Goal: Navigation & Orientation: Find specific page/section

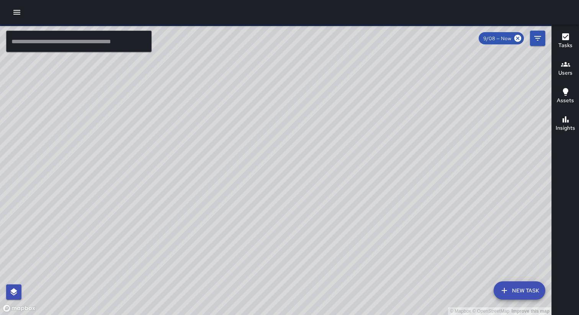
click at [18, 10] on icon "button" at bounding box center [16, 12] width 7 height 5
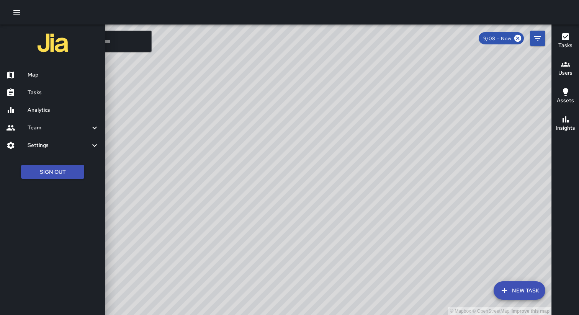
click at [39, 101] on div "Analytics" at bounding box center [52, 110] width 105 height 18
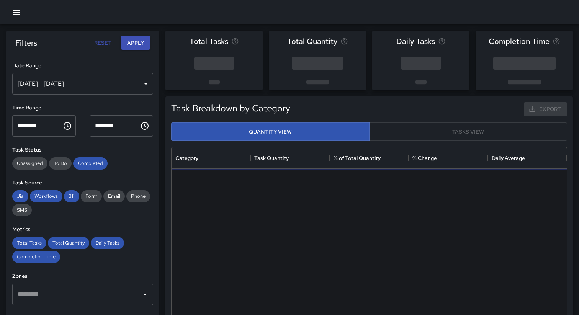
scroll to position [229, 395]
click at [14, 7] on button "button" at bounding box center [16, 12] width 15 height 15
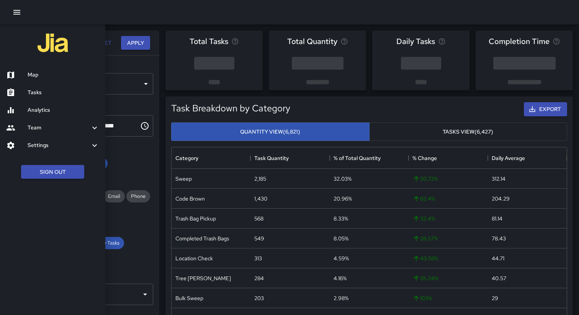
click at [47, 88] on h6 "Tasks" at bounding box center [64, 92] width 72 height 8
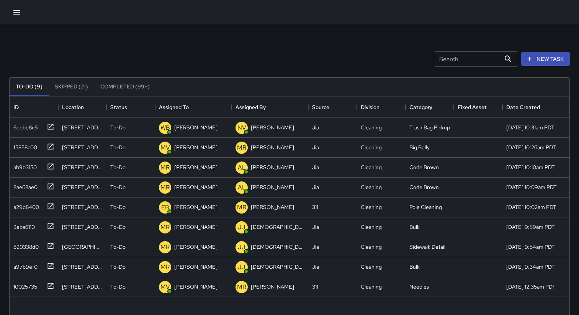
scroll to position [324, 560]
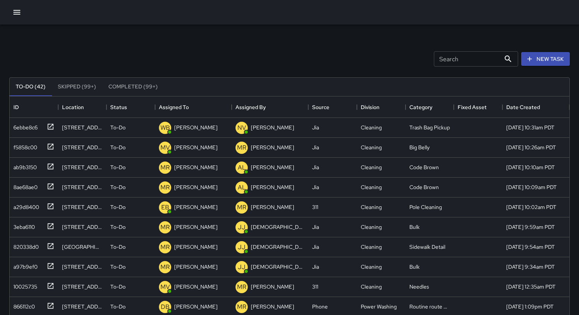
click at [149, 8] on div at bounding box center [289, 12] width 579 height 25
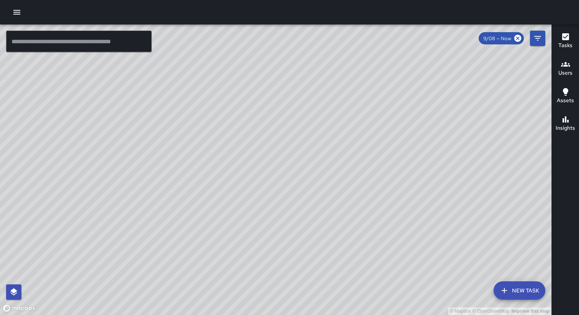
click at [18, 11] on icon "button" at bounding box center [16, 12] width 9 height 9
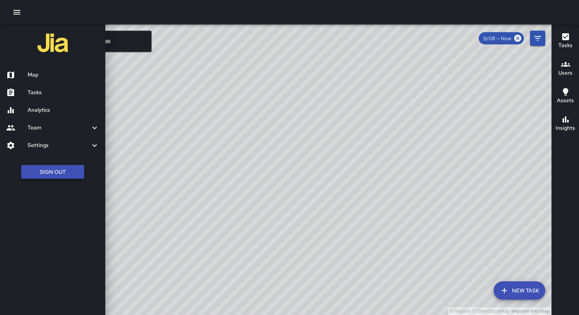
click at [57, 176] on button "Sign Out" at bounding box center [52, 172] width 63 height 14
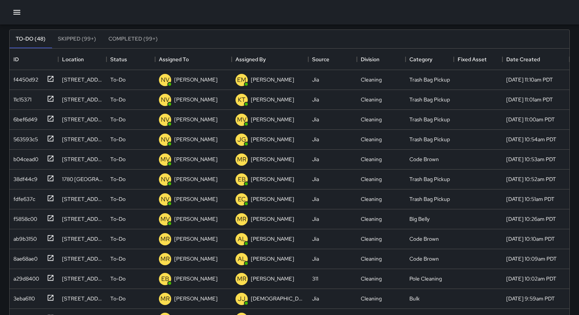
scroll to position [52, 0]
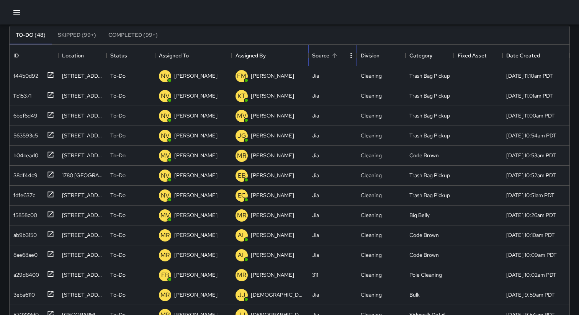
click at [326, 56] on div "Source" at bounding box center [320, 55] width 17 height 21
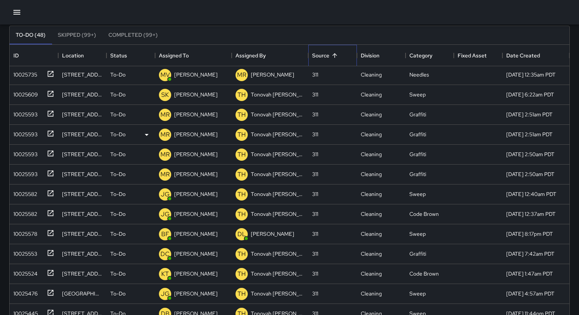
scroll to position [27, 0]
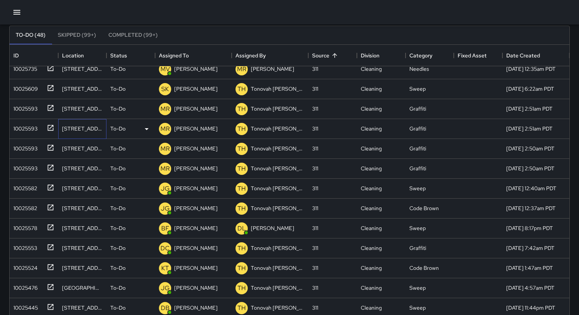
click at [80, 128] on div "1539 Folsom Street" at bounding box center [82, 129] width 41 height 8
click at [28, 128] on div "10025593" at bounding box center [23, 127] width 27 height 11
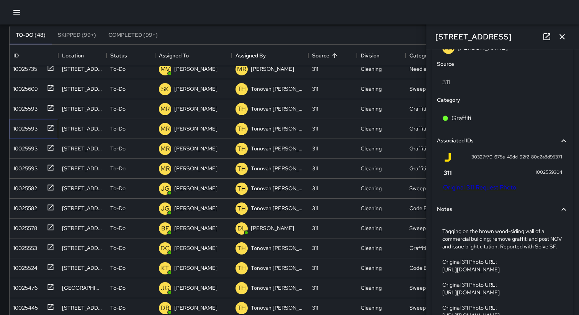
scroll to position [463, 0]
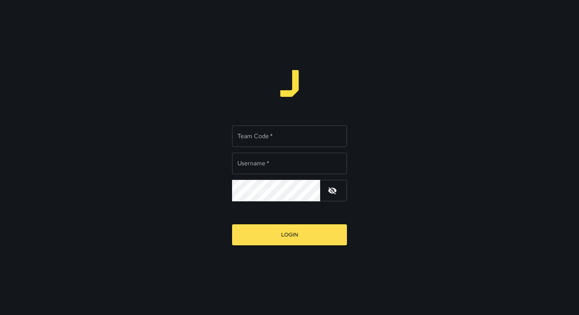
click at [251, 131] on input "Team Code   *" at bounding box center [289, 136] width 115 height 21
type input "****"
type input "**********"
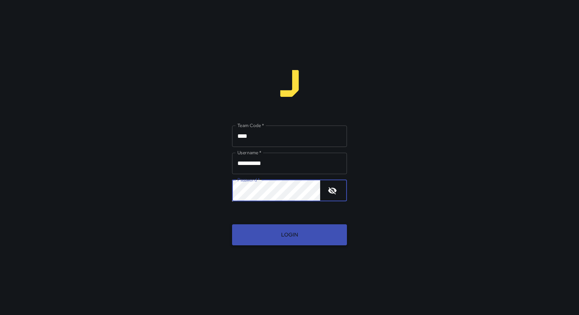
click at [271, 226] on button "Login" at bounding box center [289, 234] width 115 height 21
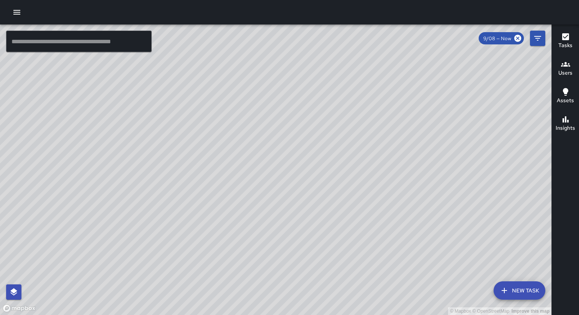
click at [16, 16] on icon "button" at bounding box center [16, 12] width 9 height 9
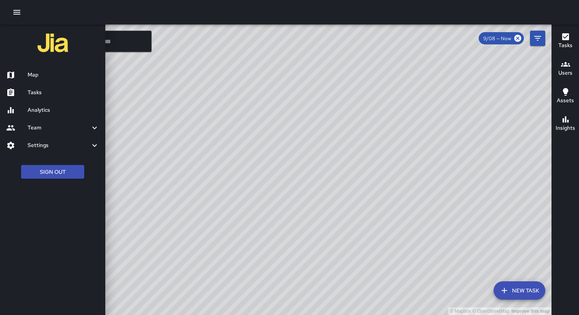
click at [39, 108] on h6 "Analytics" at bounding box center [64, 110] width 72 height 8
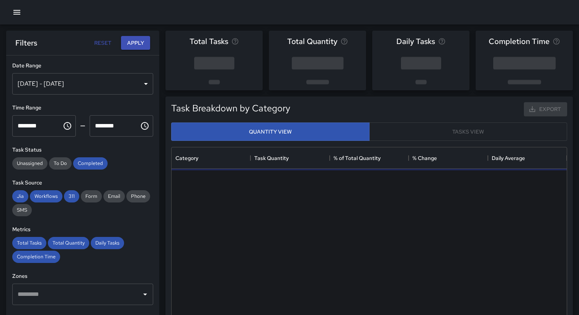
scroll to position [229, 395]
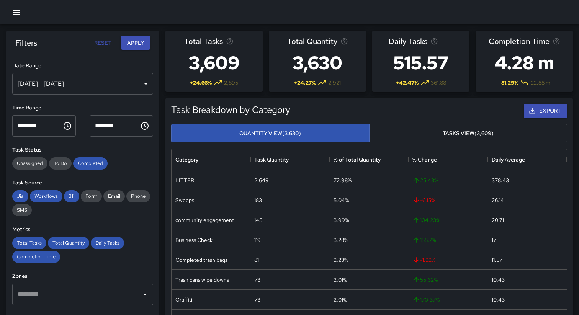
click at [143, 86] on div "[DATE] - [DATE]" at bounding box center [82, 83] width 141 height 21
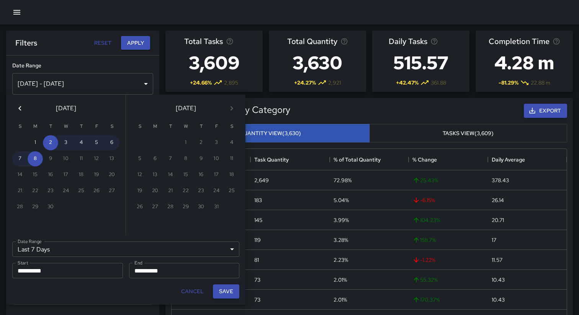
click at [18, 110] on icon "Previous month" at bounding box center [19, 108] width 9 height 9
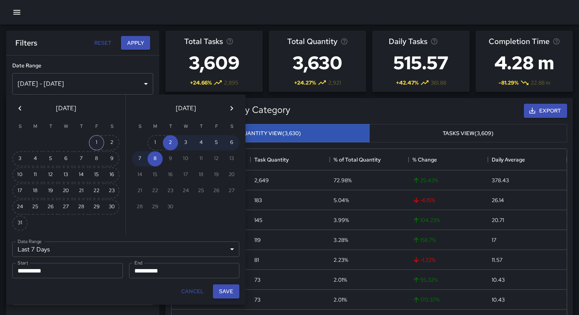
click at [92, 143] on button "1" at bounding box center [96, 142] width 15 height 15
type input "******"
type input "**********"
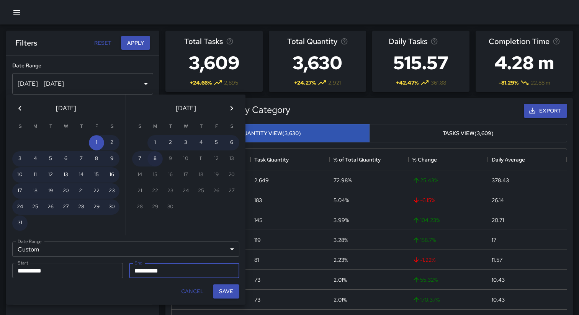
click at [155, 158] on button "8" at bounding box center [154, 158] width 15 height 15
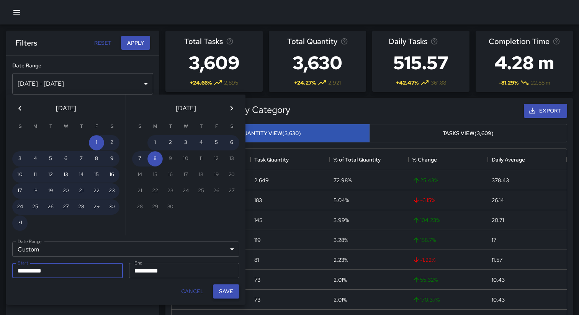
click at [229, 293] on button "Save" at bounding box center [226, 292] width 26 height 14
type input "**********"
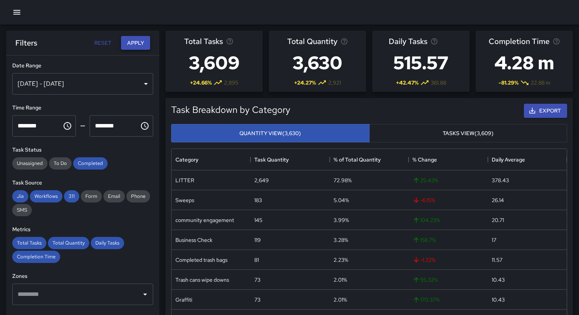
click at [135, 45] on button "Apply" at bounding box center [135, 43] width 29 height 14
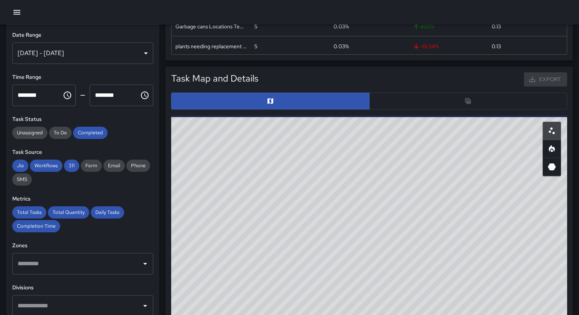
scroll to position [323, 0]
click at [426, 103] on div at bounding box center [369, 101] width 396 height 17
click at [376, 84] on div "Export" at bounding box center [414, 79] width 309 height 17
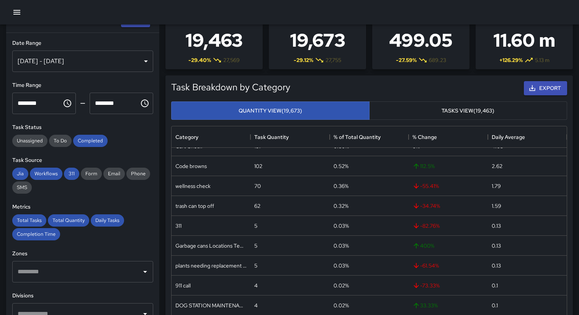
scroll to position [0, 0]
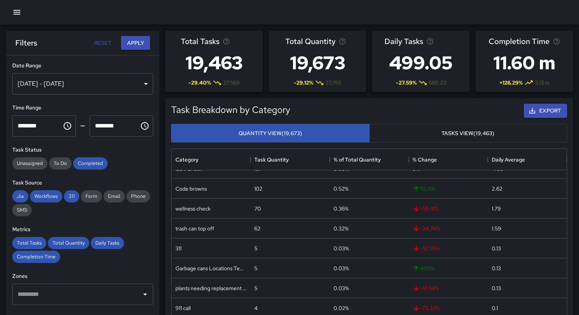
click at [159, 107] on div "Task Breakdown by Category Export Quantity View (19,673) Tasks View (19,463) Ca…" at bounding box center [366, 238] width 414 height 292
click at [435, 135] on button "Tasks View (19,463)" at bounding box center [468, 133] width 198 height 19
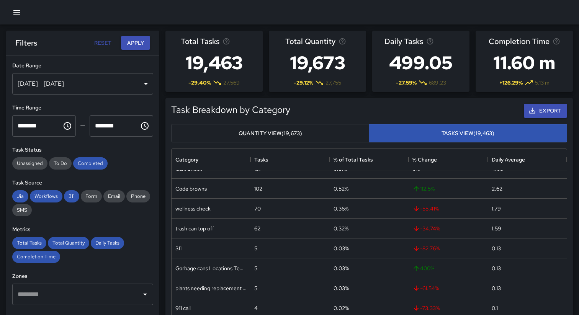
click at [314, 137] on button "Quantity View (19,673)" at bounding box center [270, 133] width 198 height 19
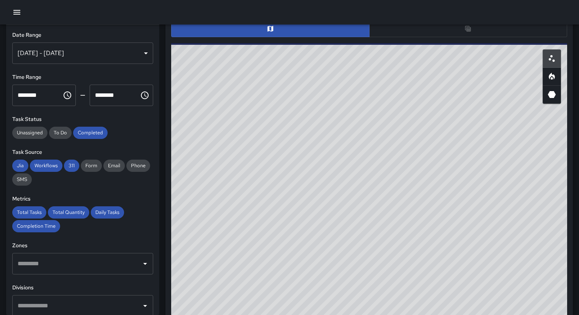
scroll to position [415, 0]
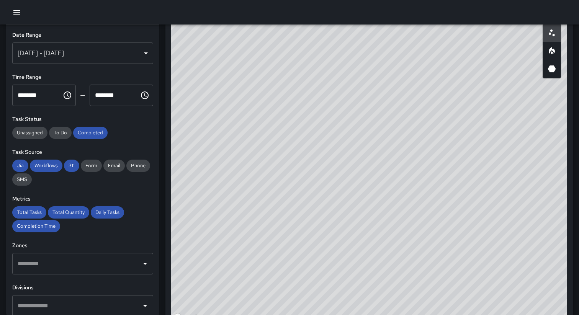
type button "quantity"
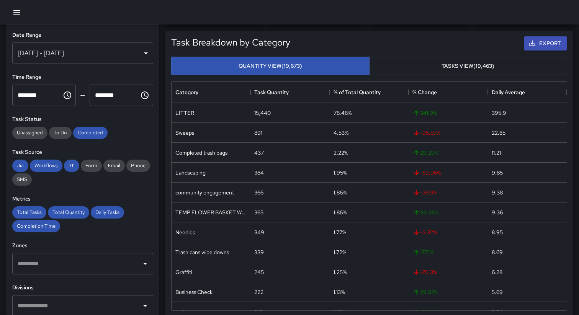
scroll to position [0, 0]
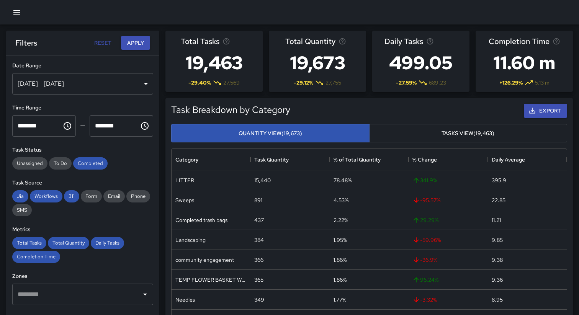
click at [401, 100] on div "Task Breakdown by Category Export" at bounding box center [369, 110] width 405 height 23
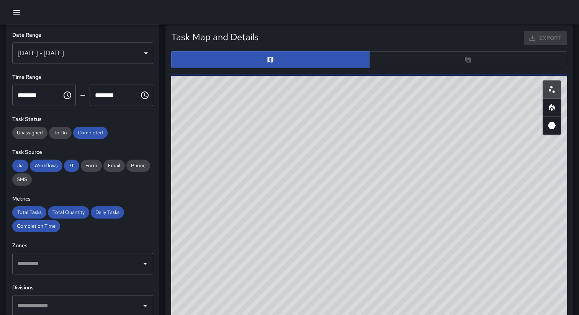
scroll to position [376, 0]
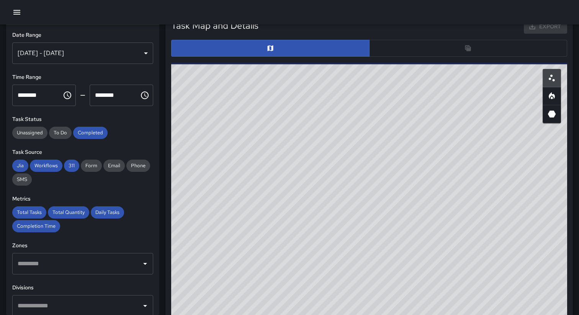
click at [397, 50] on div at bounding box center [369, 48] width 396 height 17
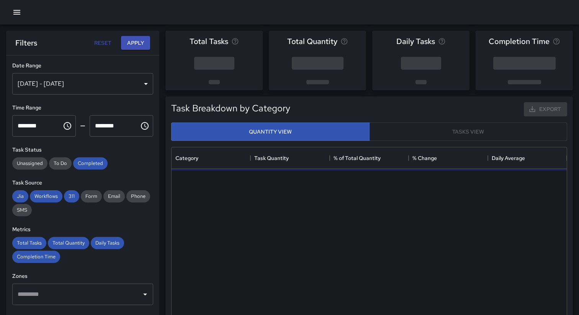
scroll to position [229, 395]
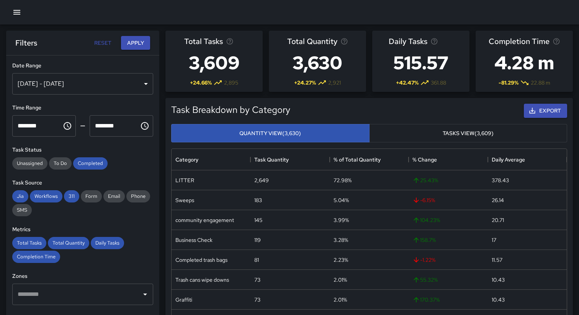
click at [93, 77] on div "Sep 02, 2025 - Sep 08, 2025" at bounding box center [82, 83] width 141 height 21
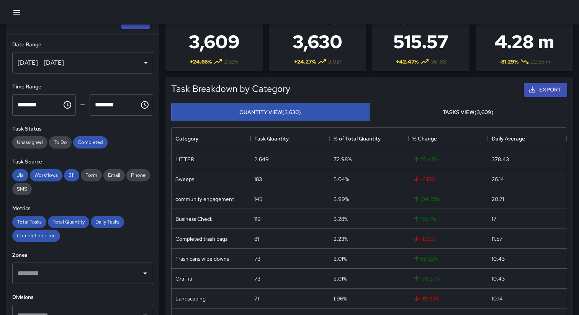
scroll to position [0, 0]
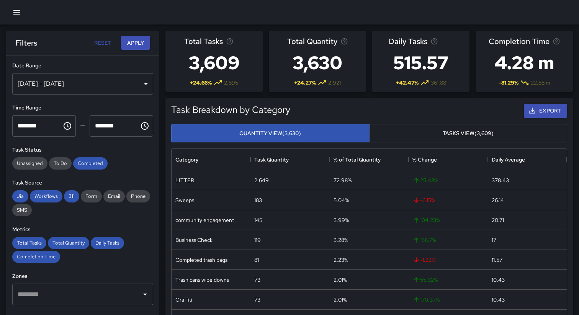
click at [106, 89] on div "Sep 02, 2025 - Sep 08, 2025" at bounding box center [82, 83] width 141 height 21
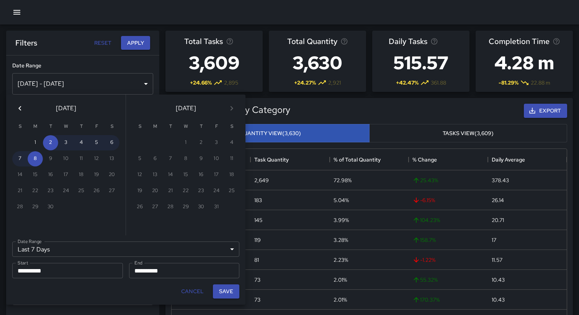
click at [19, 107] on icon "Previous month" at bounding box center [19, 108] width 9 height 9
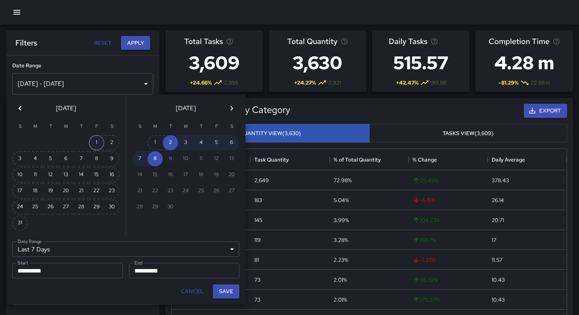
click at [98, 137] on button "1" at bounding box center [96, 142] width 15 height 15
type input "******"
type input "**********"
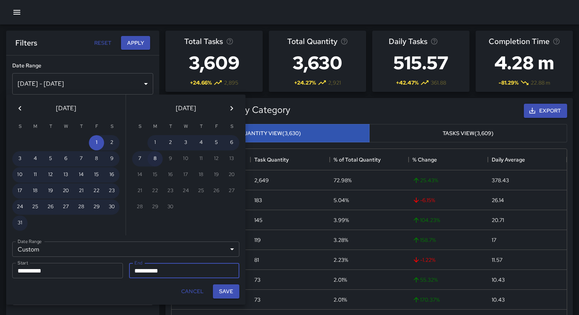
click at [157, 158] on button "8" at bounding box center [154, 158] width 15 height 15
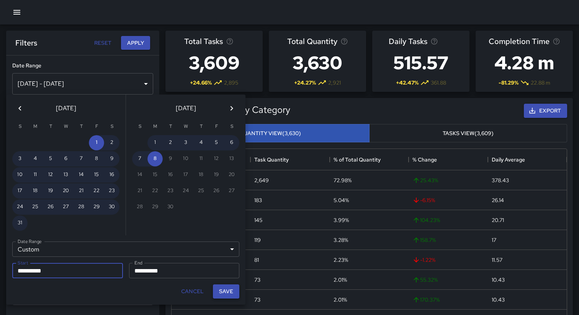
click at [224, 289] on button "Save" at bounding box center [226, 292] width 26 height 14
type input "**********"
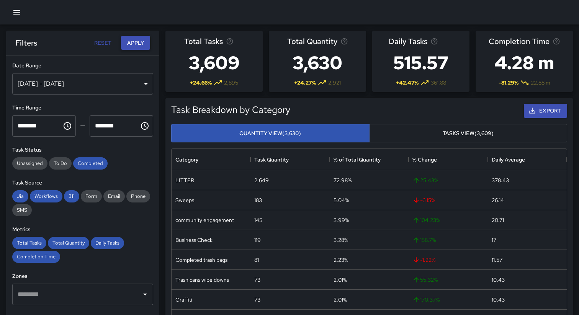
click at [135, 40] on button "Apply" at bounding box center [135, 43] width 29 height 14
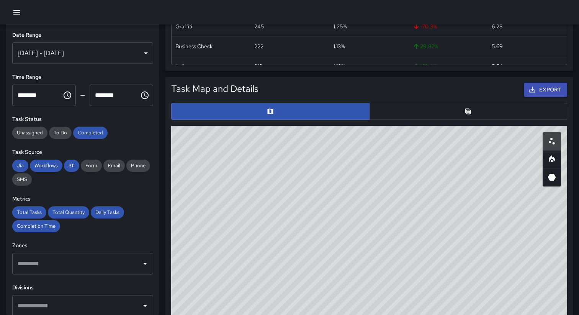
scroll to position [312, 0]
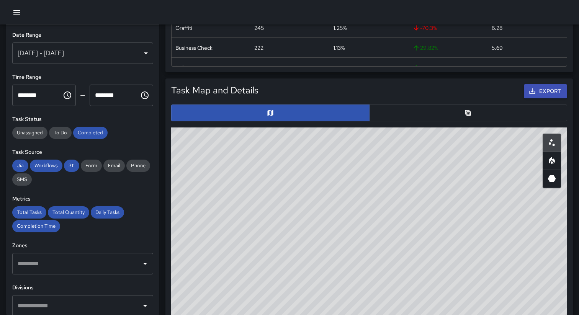
click at [411, 108] on button "button" at bounding box center [468, 113] width 198 height 17
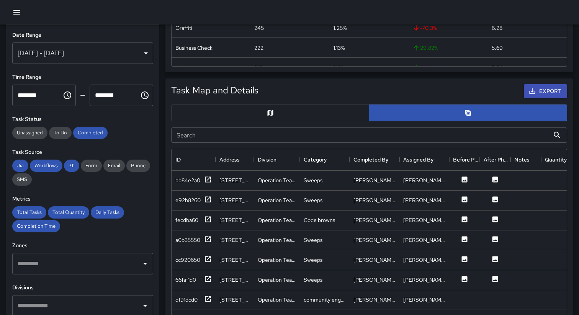
click at [328, 110] on button "button" at bounding box center [270, 113] width 198 height 17
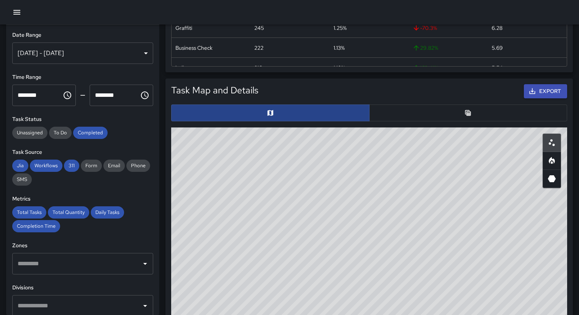
type button "map"
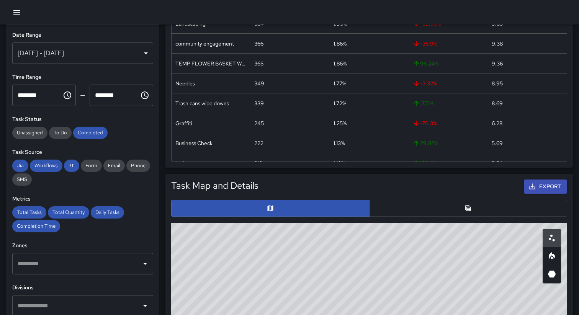
scroll to position [246, 0]
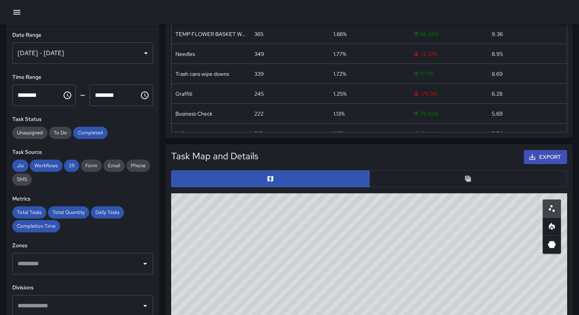
click at [21, 15] on button "button" at bounding box center [16, 12] width 15 height 15
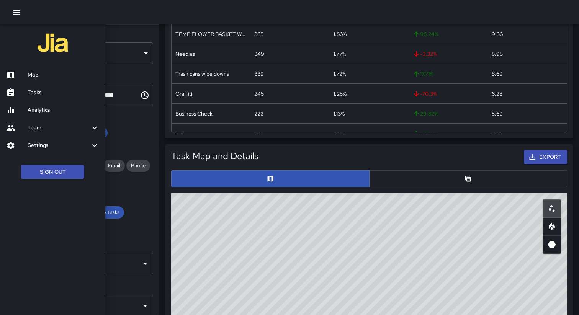
click at [34, 70] on div "Map" at bounding box center [52, 75] width 105 height 18
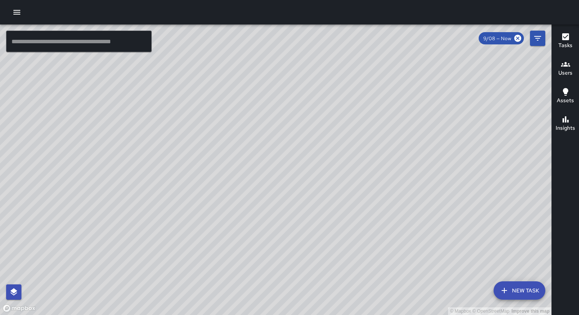
click at [19, 11] on icon "button" at bounding box center [16, 12] width 9 height 9
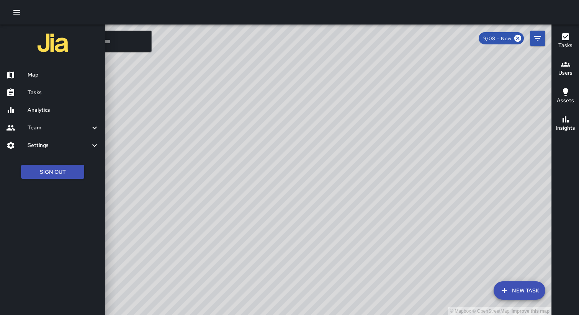
click at [54, 10] on div at bounding box center [289, 12] width 579 height 25
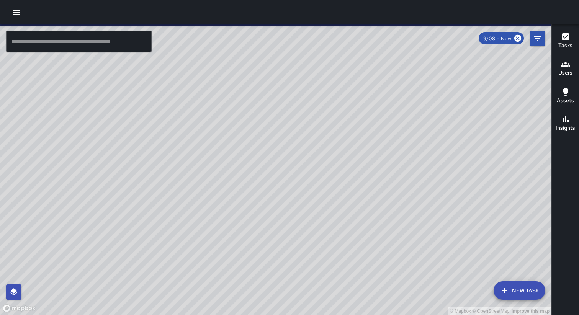
click at [565, 37] on icon "button" at bounding box center [565, 36] width 9 height 9
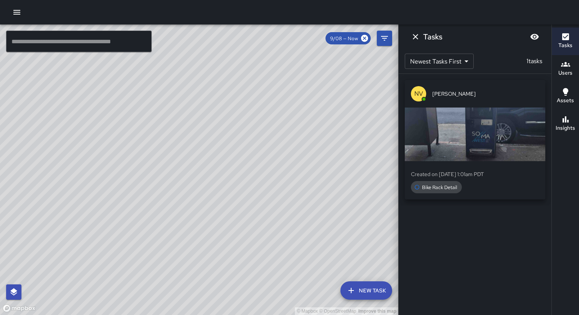
click at [455, 92] on span "[PERSON_NAME]" at bounding box center [485, 94] width 107 height 8
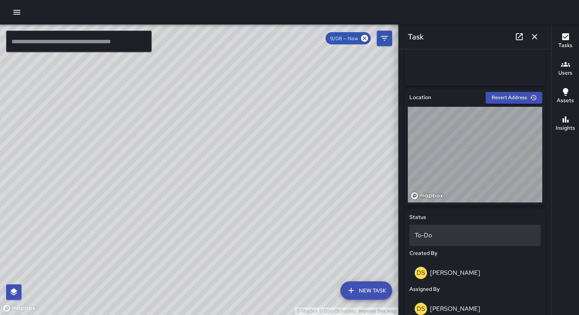
scroll to position [196, 0]
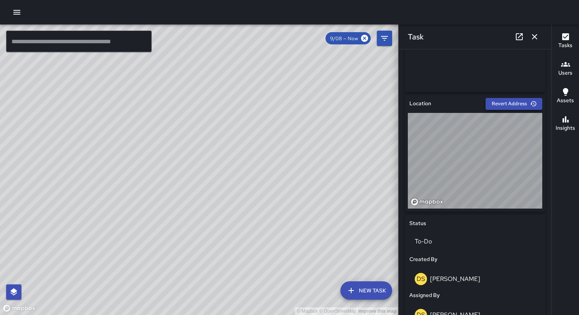
click at [497, 103] on button "Revert Address" at bounding box center [514, 104] width 57 height 12
click at [537, 35] on icon "button" at bounding box center [534, 36] width 9 height 9
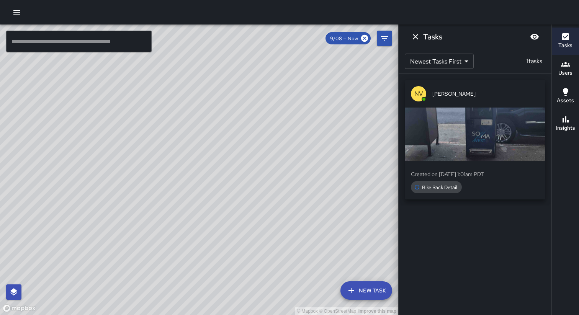
click at [15, 13] on icon "button" at bounding box center [16, 12] width 9 height 9
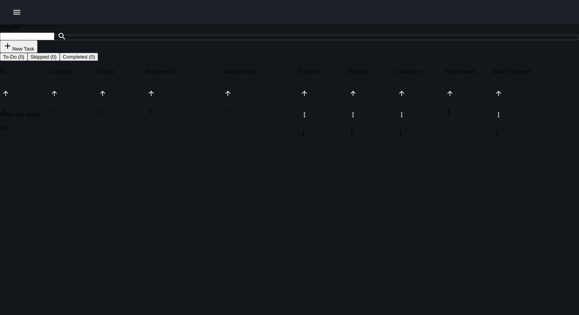
scroll to position [324, 560]
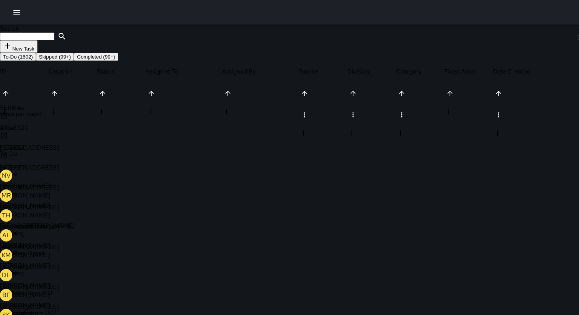
click at [22, 152] on div "fcda20a0" at bounding box center [24, 148] width 49 height 8
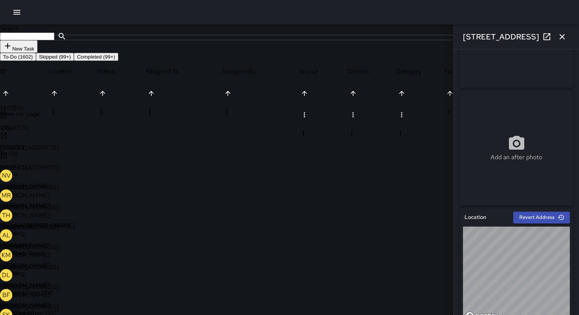
scroll to position [159, 0]
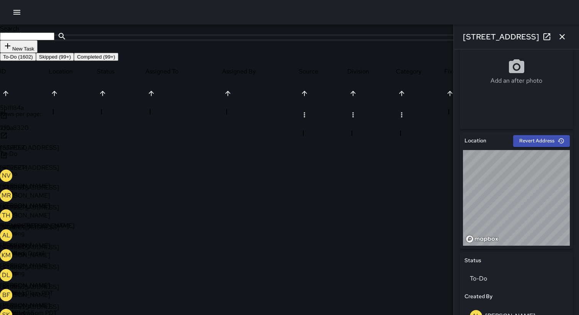
click at [21, 152] on div "fcda20a0" at bounding box center [24, 148] width 49 height 8
click at [564, 35] on icon "button" at bounding box center [562, 36] width 5 height 5
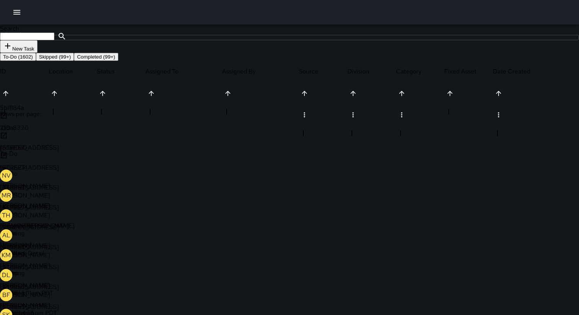
click at [362, 53] on div "Search Search New Task" at bounding box center [289, 39] width 579 height 28
